Goal: Information Seeking & Learning: Learn about a topic

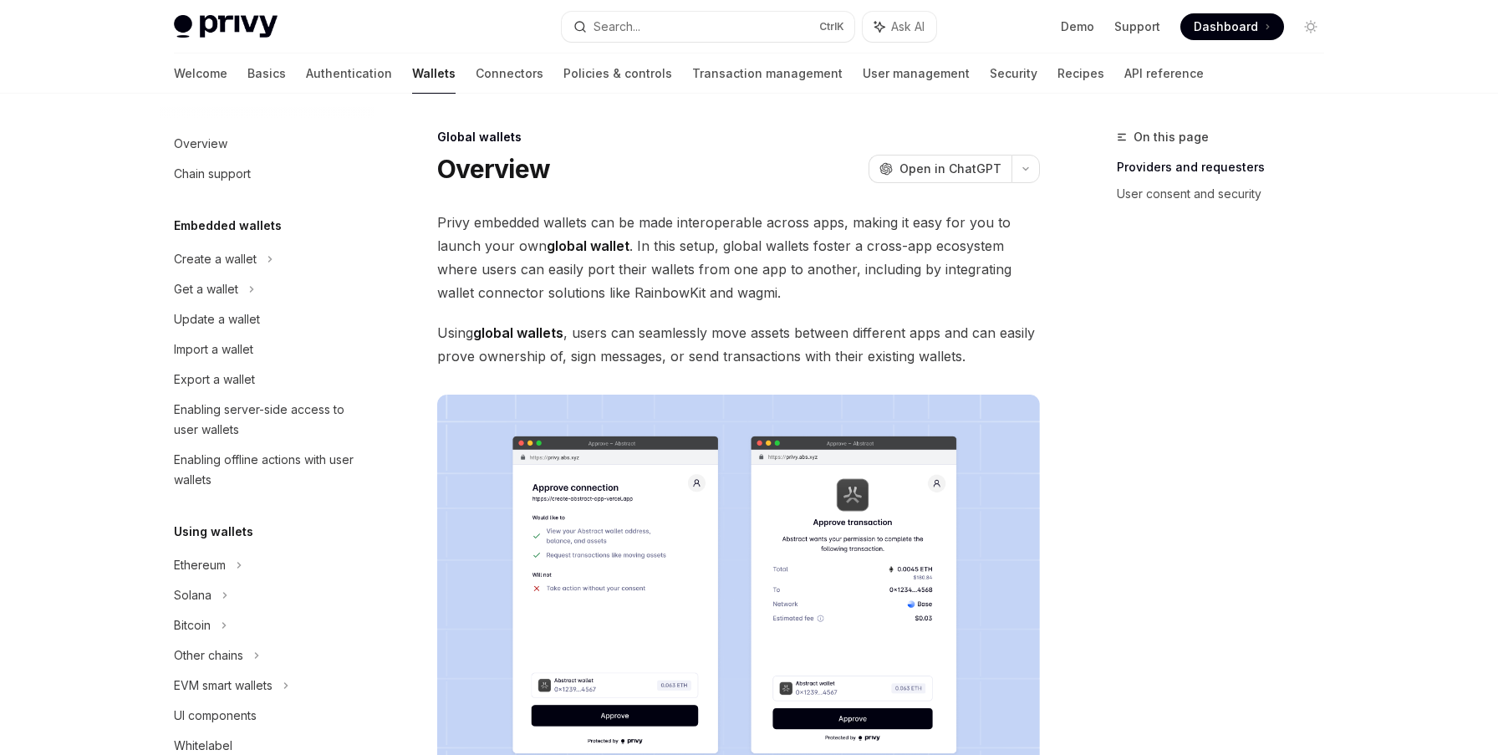
scroll to position [692, 0]
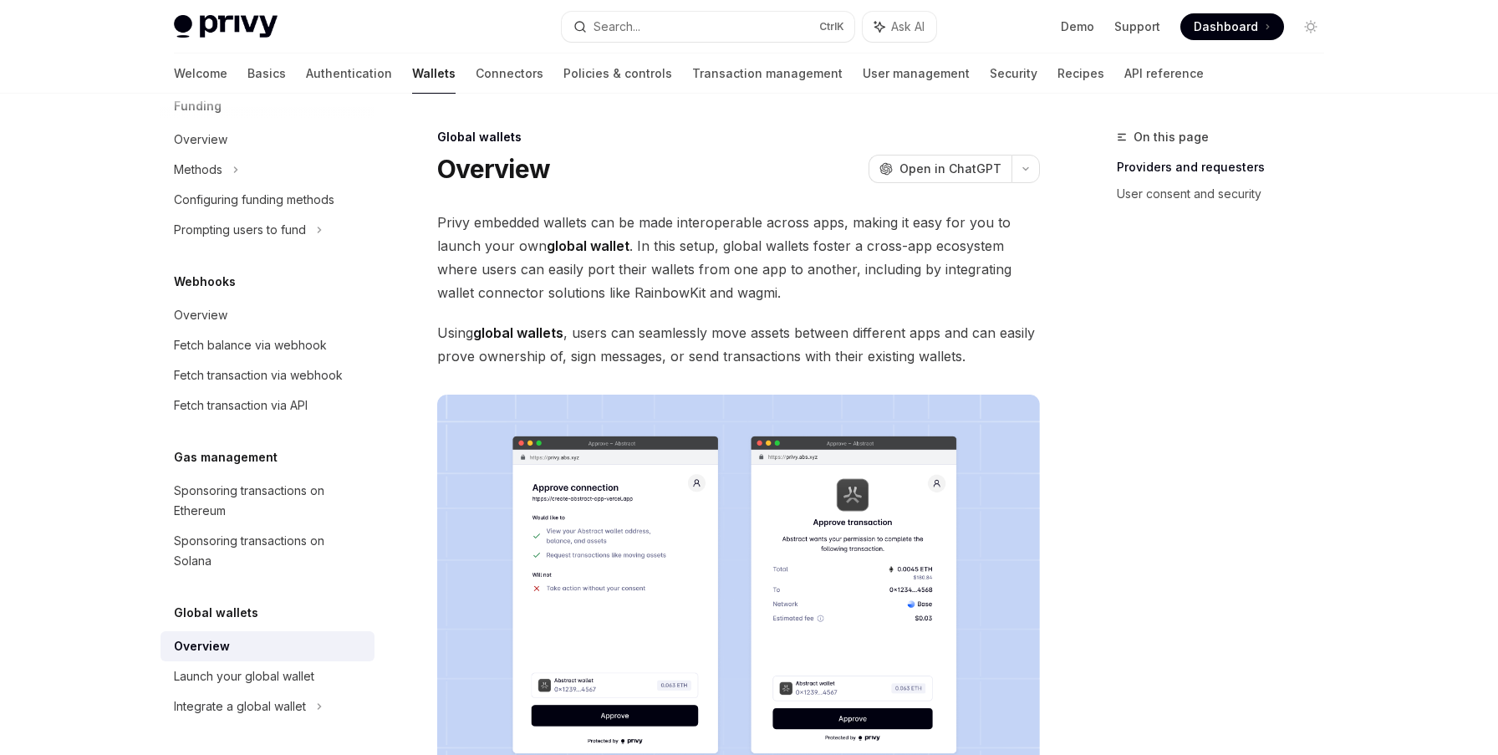
click at [591, 224] on span "Privy embedded wallets can be made interoperable across apps, making it easy fo…" at bounding box center [738, 258] width 603 height 94
click at [569, 250] on strong "global wallet" at bounding box center [588, 245] width 83 height 17
click at [498, 334] on strong "global wallets" at bounding box center [518, 332] width 90 height 17
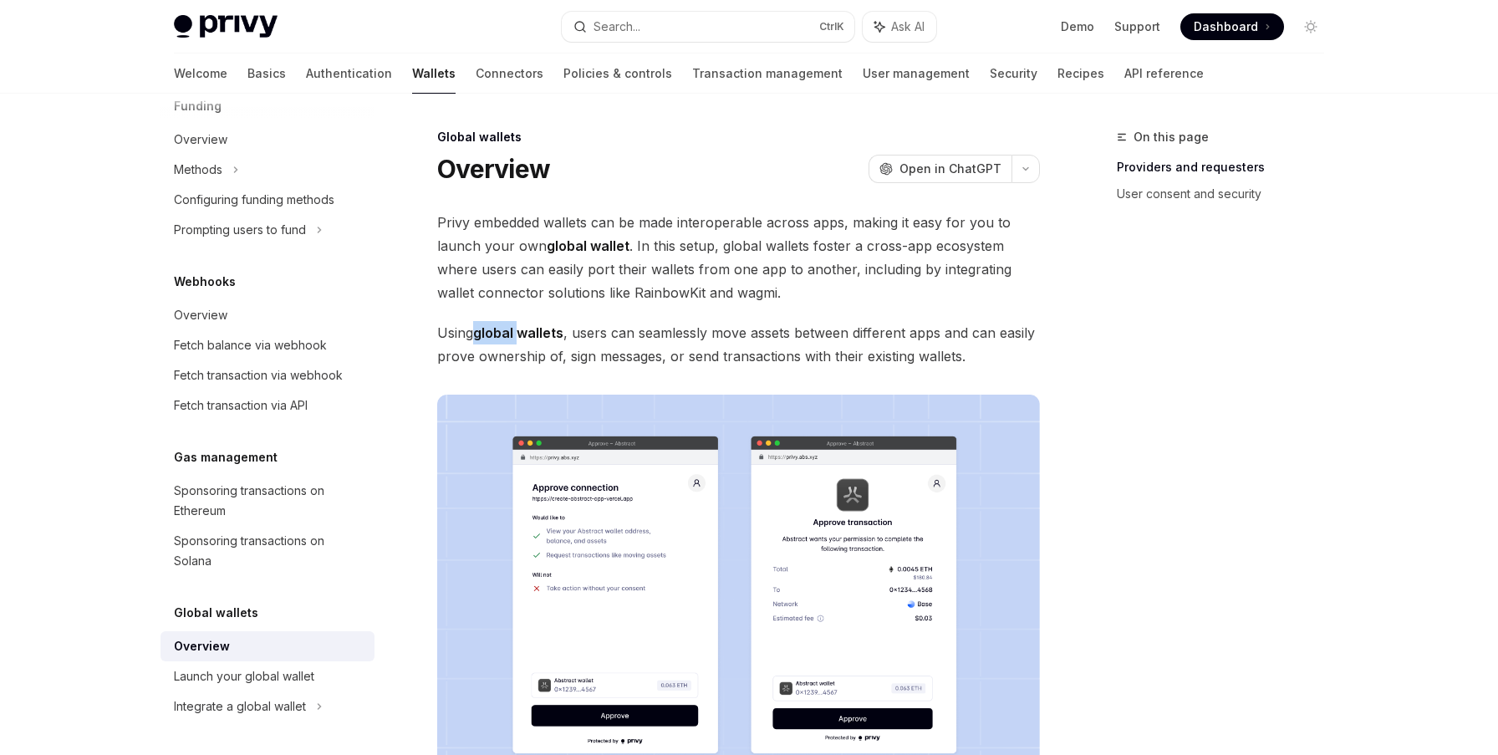
click at [498, 334] on strong "global wallets" at bounding box center [518, 332] width 90 height 17
click at [674, 333] on span "Using global wallets , users can seamlessly move assets between different apps …" at bounding box center [738, 344] width 603 height 47
click at [608, 360] on span "Using global wallets , users can seamlessly move assets between different apps …" at bounding box center [738, 344] width 603 height 47
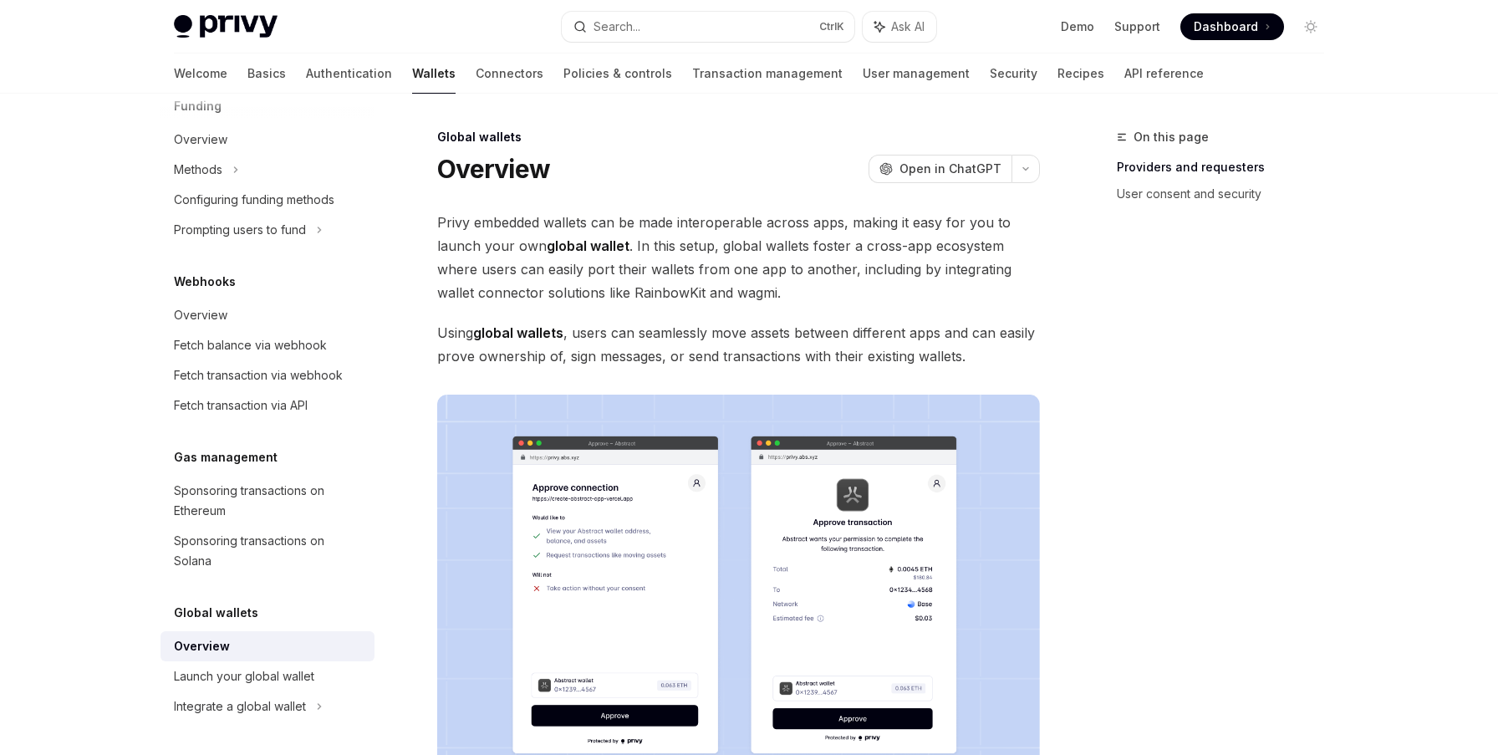
click at [750, 356] on span "Using global wallets , users can seamlessly move assets between different apps …" at bounding box center [738, 344] width 603 height 47
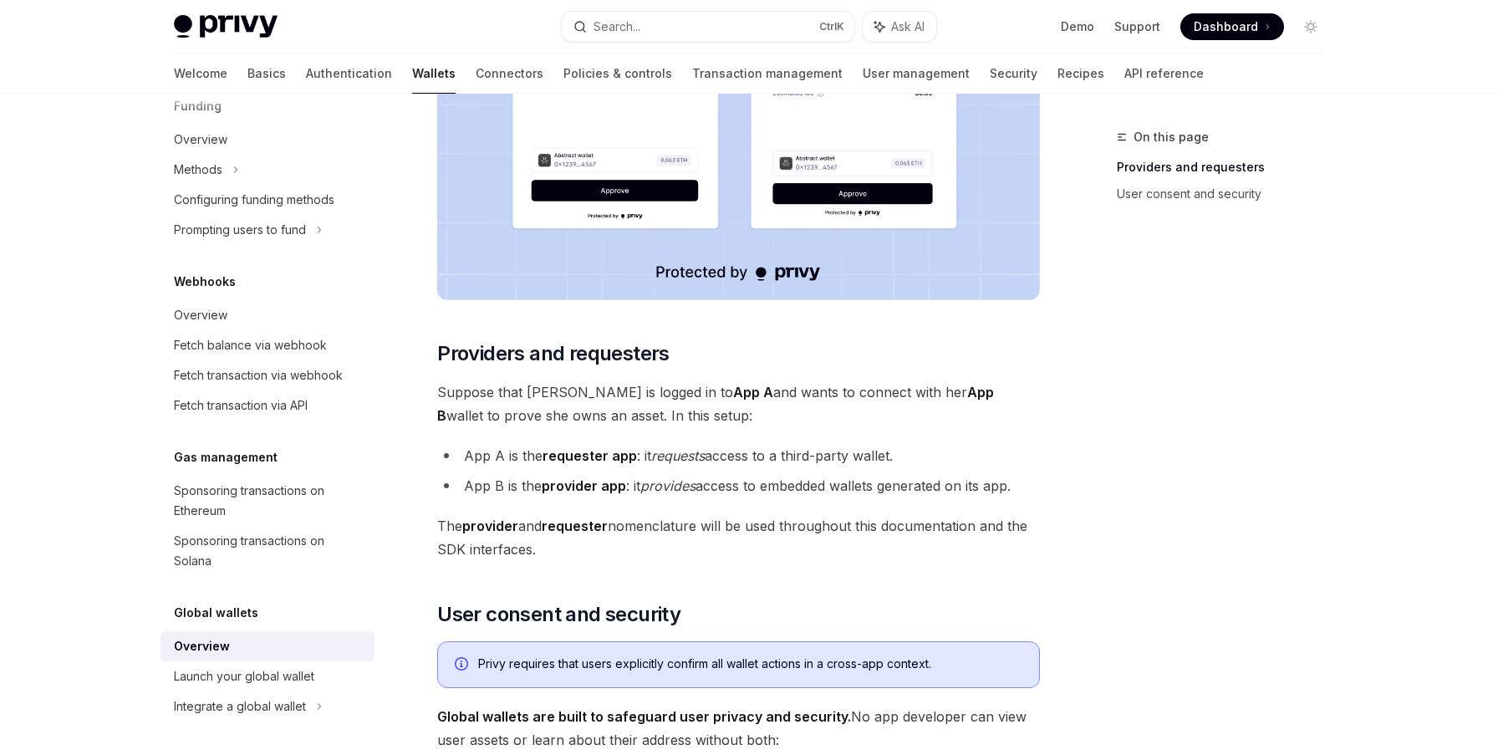
scroll to position [585, 0]
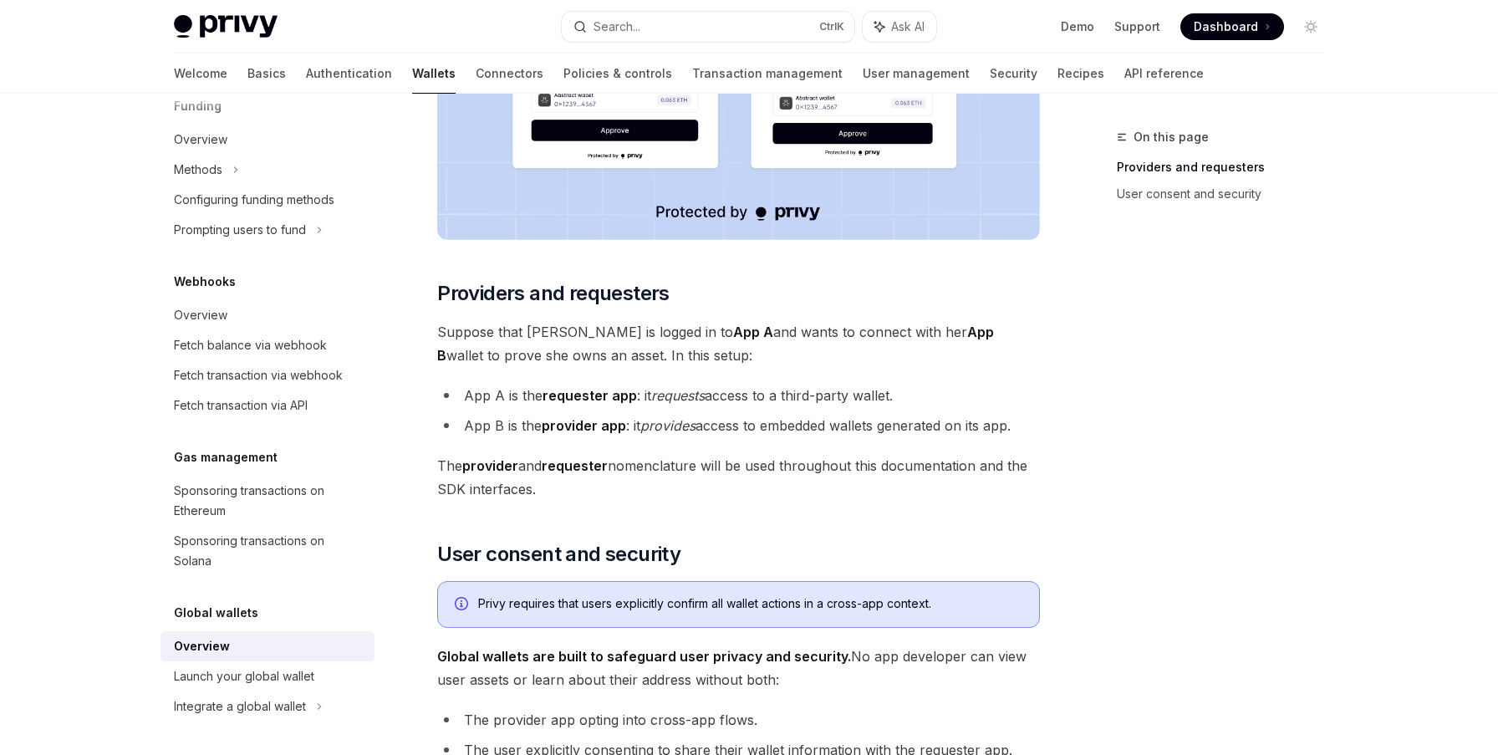
click at [538, 334] on span "Suppose that [PERSON_NAME] is logged in to App A and wants to connect with her …" at bounding box center [738, 343] width 603 height 47
click at [582, 332] on span "Suppose that [PERSON_NAME] is logged in to App A and wants to connect with her …" at bounding box center [738, 343] width 603 height 47
click at [777, 331] on span "Suppose that [PERSON_NAME] is logged in to App A and wants to connect with her …" at bounding box center [738, 343] width 603 height 47
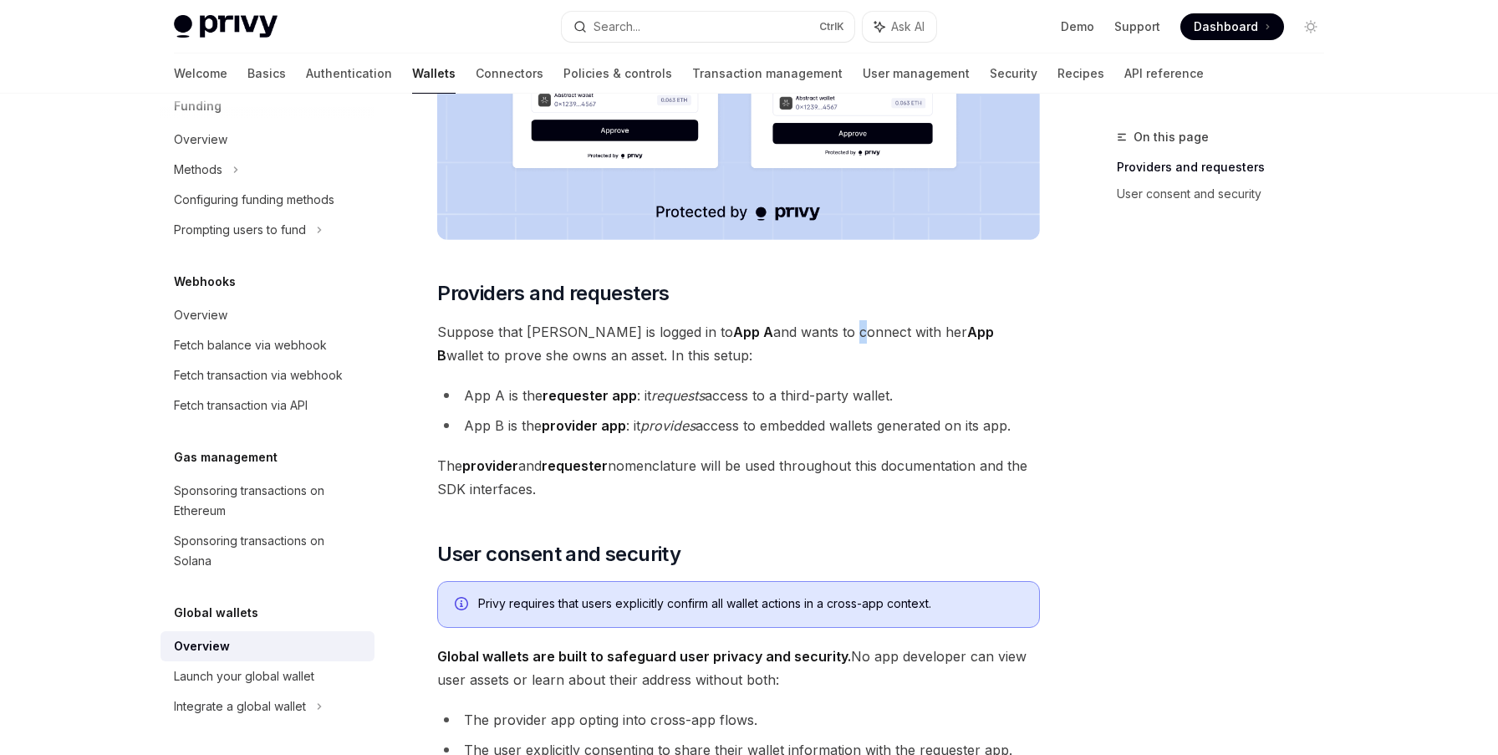
click at [777, 331] on span "Suppose that [PERSON_NAME] is logged in to App A and wants to connect with her …" at bounding box center [738, 343] width 603 height 47
click at [833, 331] on span "Suppose that [PERSON_NAME] is logged in to App A and wants to connect with her …" at bounding box center [738, 343] width 603 height 47
click at [859, 331] on span "Suppose that [PERSON_NAME] is logged in to App A and wants to connect with her …" at bounding box center [738, 343] width 603 height 47
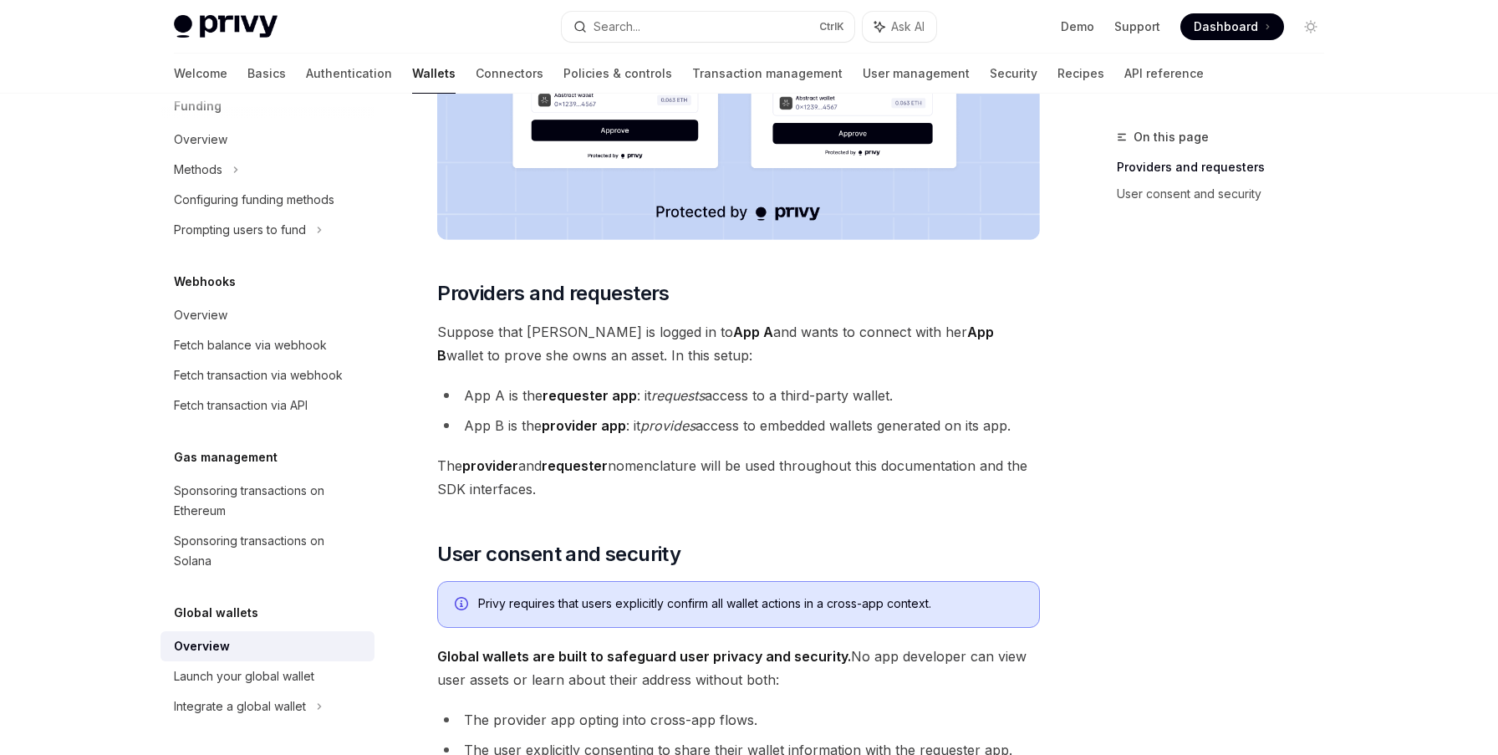
click at [748, 424] on li "App B is the provider app : it provides access to embedded wallets generated on…" at bounding box center [738, 425] width 603 height 23
click at [707, 459] on span "The provider and requester nomenclature will be used throughout this documentat…" at bounding box center [738, 477] width 603 height 47
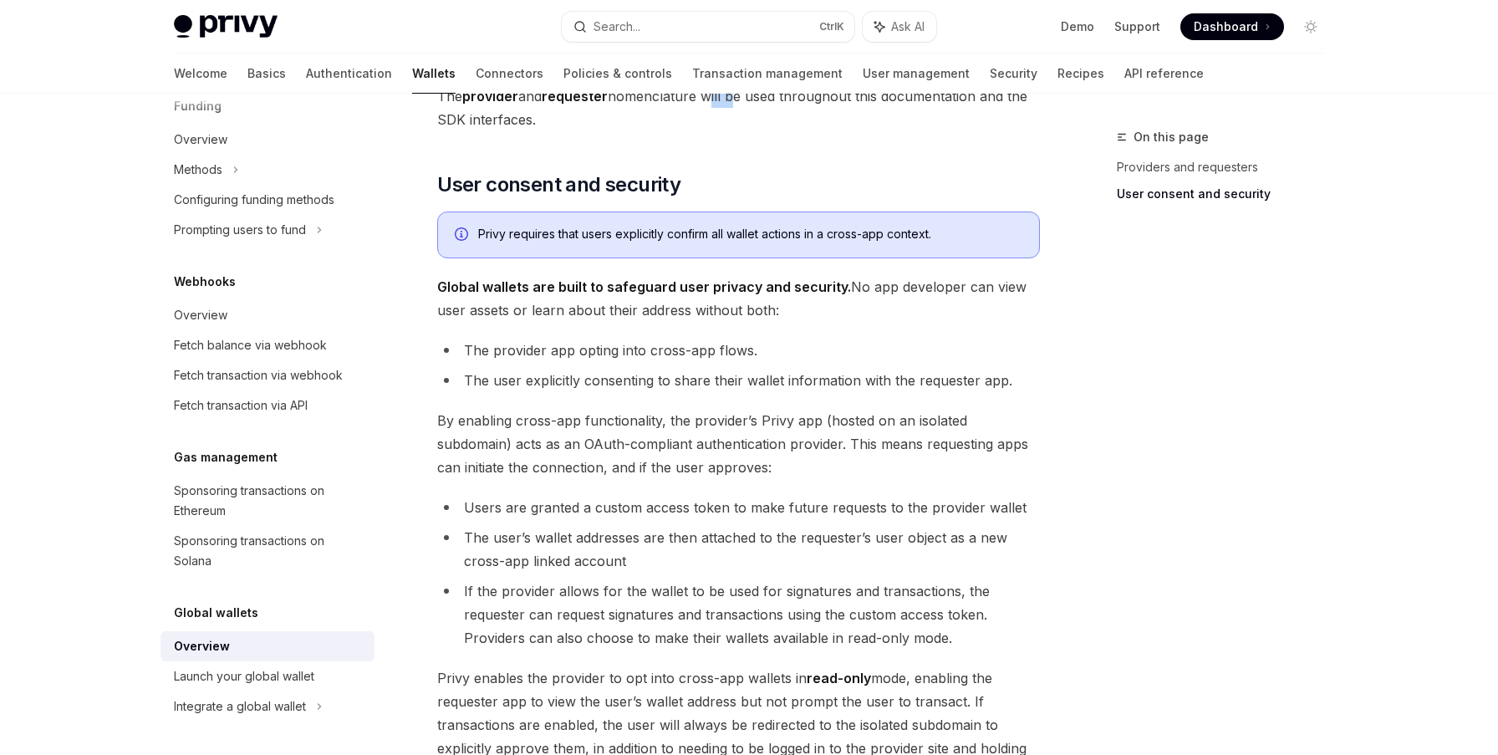
scroll to position [1003, 0]
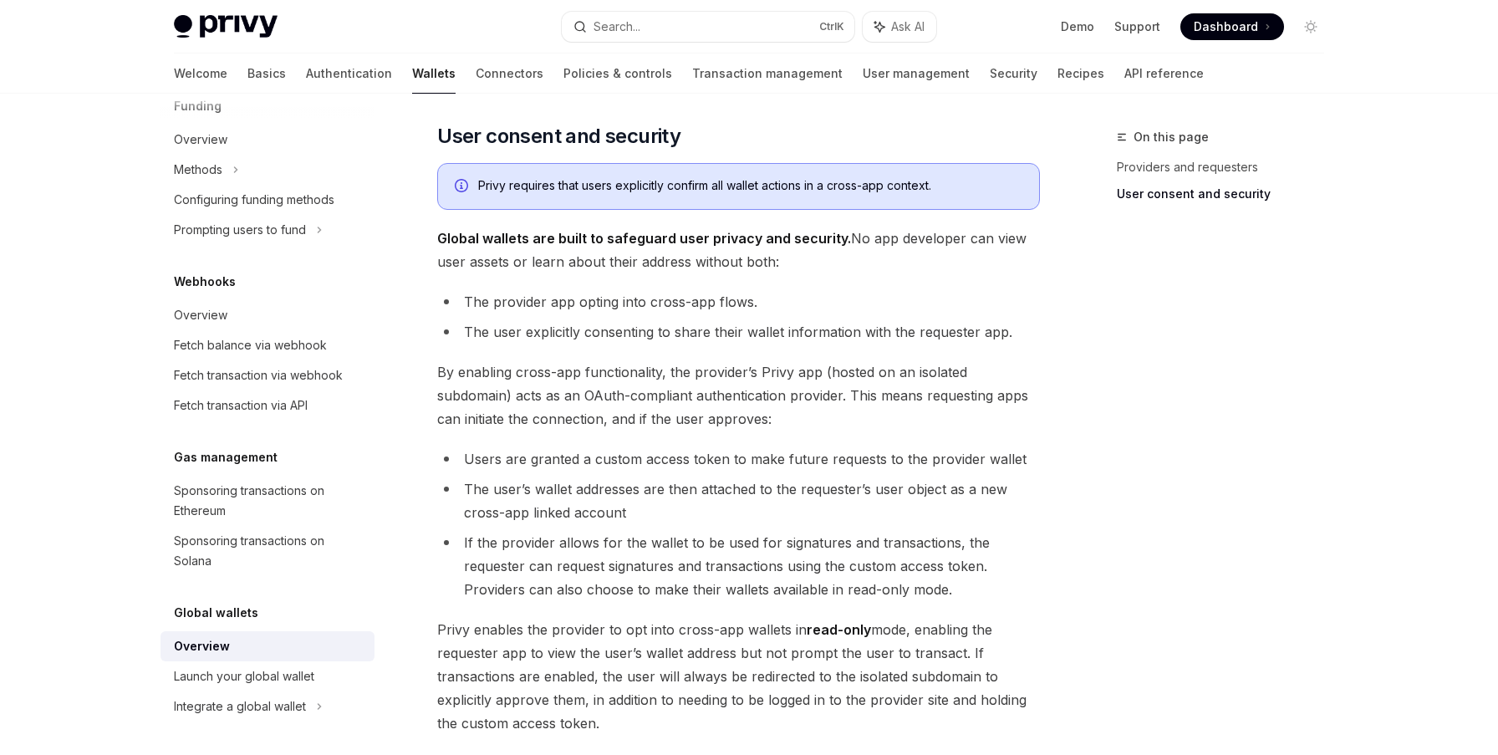
click at [722, 244] on strong "Global wallets are built to safeguard user privacy and security." at bounding box center [644, 238] width 414 height 17
click at [620, 304] on li "The provider app opting into cross-app flows." at bounding box center [738, 301] width 603 height 23
